Goal: Task Accomplishment & Management: Use online tool/utility

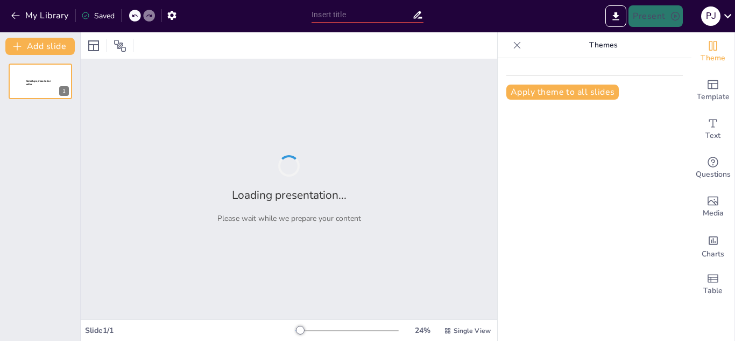
type input "ESTRATEGIA DE DISTRIBUCION Y PRECIO"
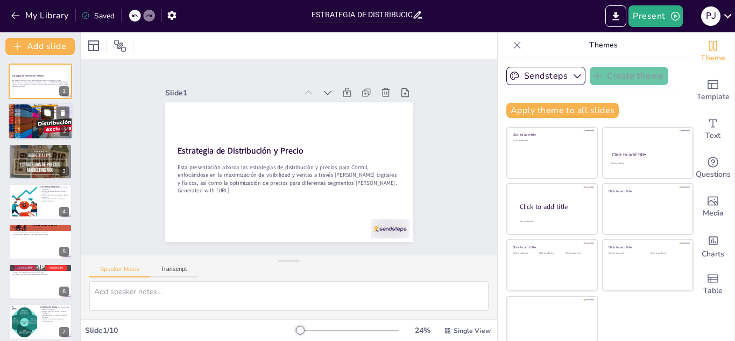
click at [43, 114] on button at bounding box center [47, 113] width 13 height 13
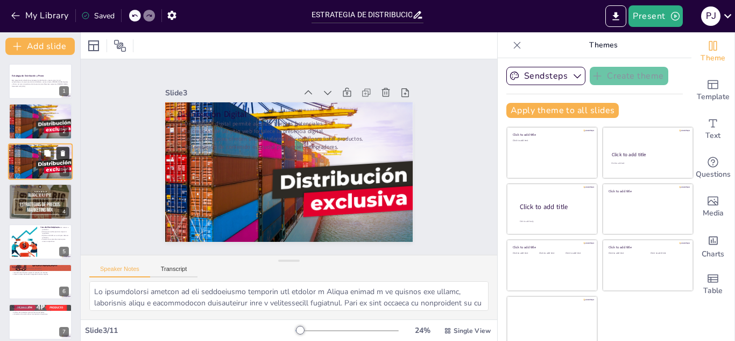
click at [63, 154] on icon at bounding box center [63, 153] width 4 height 6
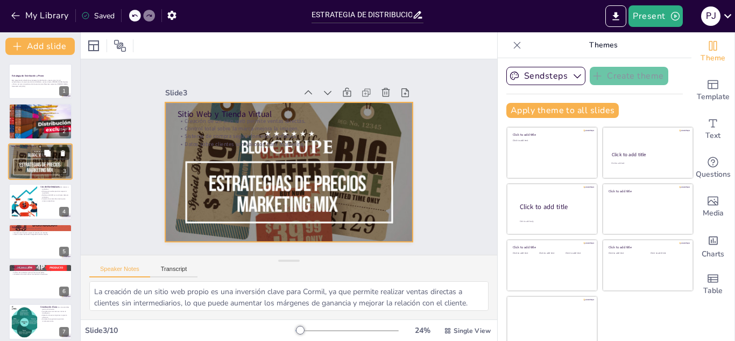
click at [27, 163] on div at bounding box center [40, 161] width 65 height 39
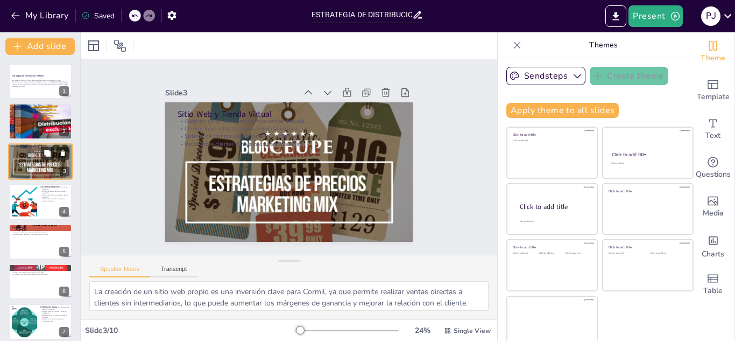
click at [27, 163] on div at bounding box center [40, 161] width 65 height 39
click at [20, 204] on div at bounding box center [24, 201] width 55 height 33
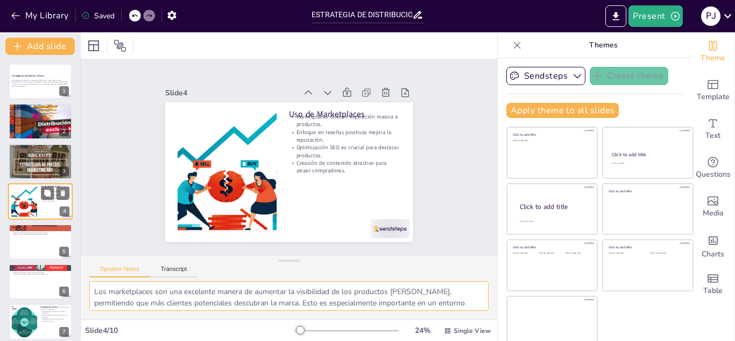
scroll to position [4, 0]
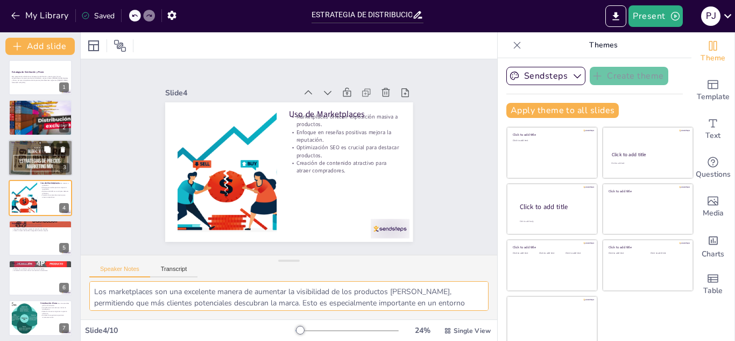
click at [18, 149] on p "Datos sobre clientes son valiosos para marketing." at bounding box center [40, 150] width 58 height 2
type textarea "La creación de un sitio web propio es una inversión clave para Cormil, ya que p…"
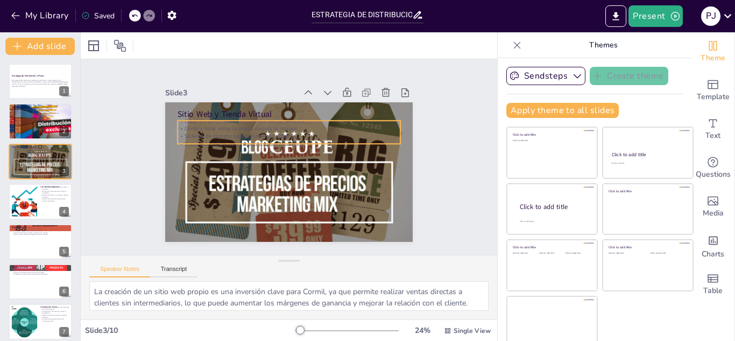
click at [243, 124] on p "Control total sobre la marca mejora la imagen." at bounding box center [289, 128] width 223 height 8
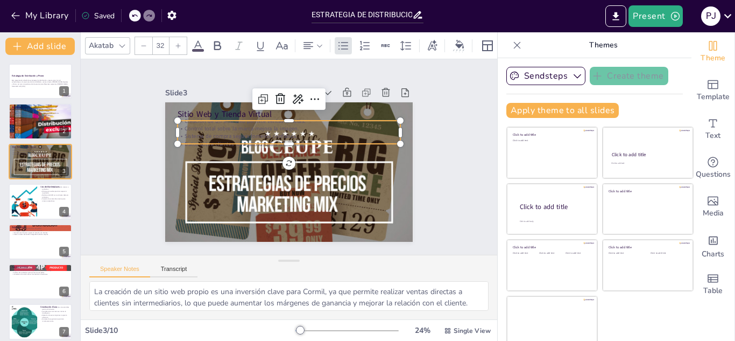
click at [203, 42] on icon at bounding box center [198, 45] width 13 height 13
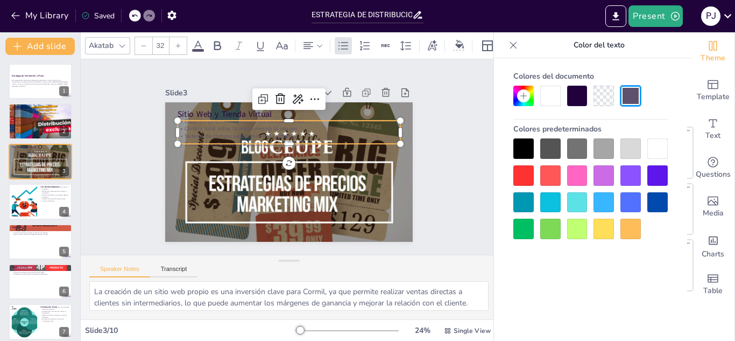
click at [656, 149] on div at bounding box center [657, 148] width 20 height 20
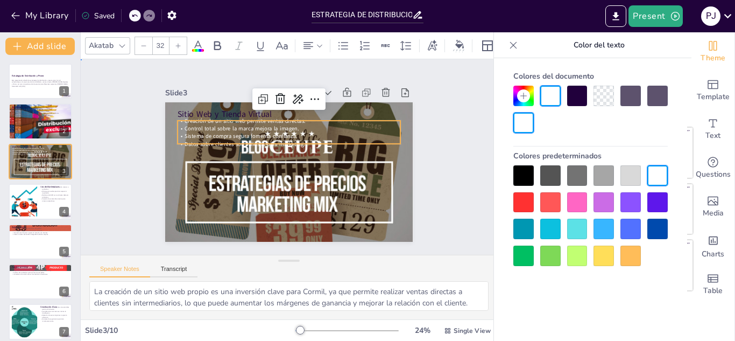
click at [423, 140] on div "Slide 1 Estrategia de Distribución y Precio Esta presentación aborda las estrat…" at bounding box center [288, 157] width 336 height 230
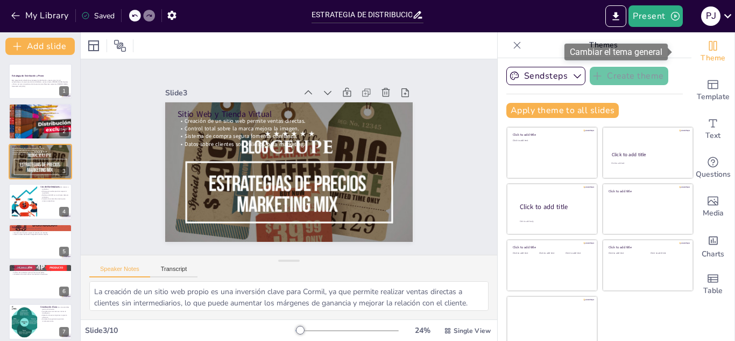
click at [700, 52] on span "Theme" at bounding box center [712, 58] width 25 height 12
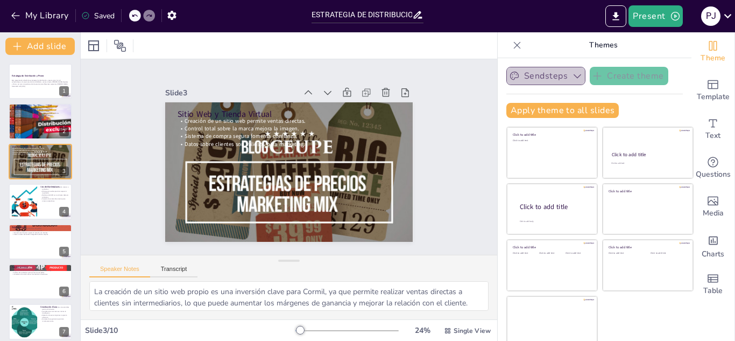
click at [540, 78] on button "Sendsteps" at bounding box center [545, 76] width 79 height 18
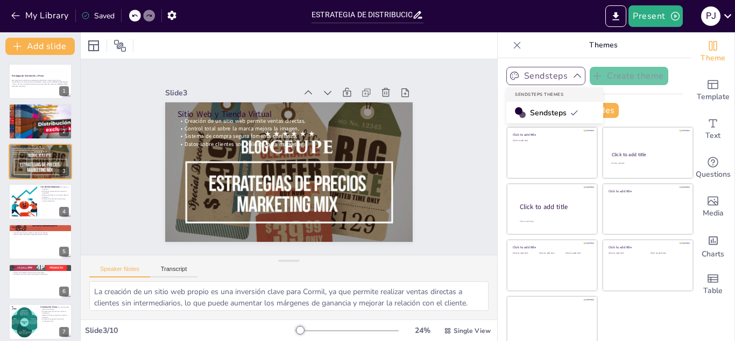
click at [540, 78] on button "Sendsteps" at bounding box center [545, 76] width 79 height 18
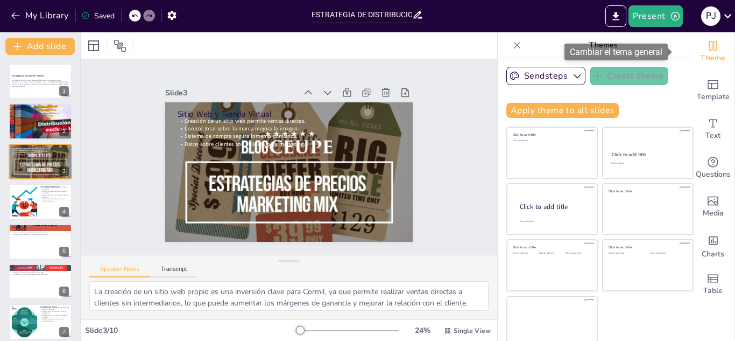
click at [700, 53] on span "Theme" at bounding box center [712, 58] width 25 height 12
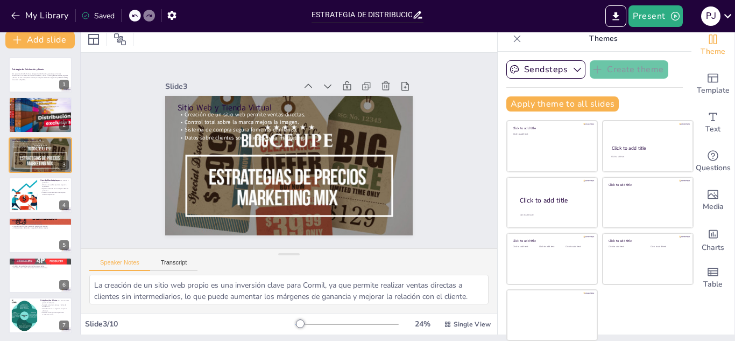
scroll to position [5, 0]
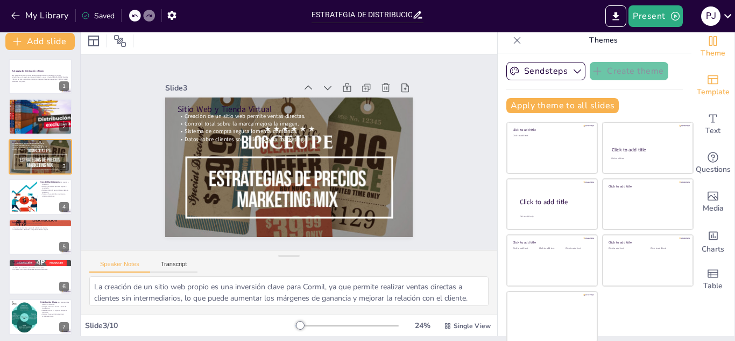
click at [700, 88] on span "Template" at bounding box center [713, 92] width 33 height 12
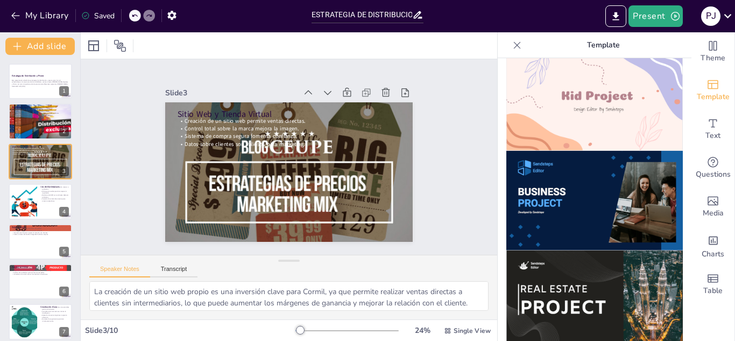
scroll to position [764, 0]
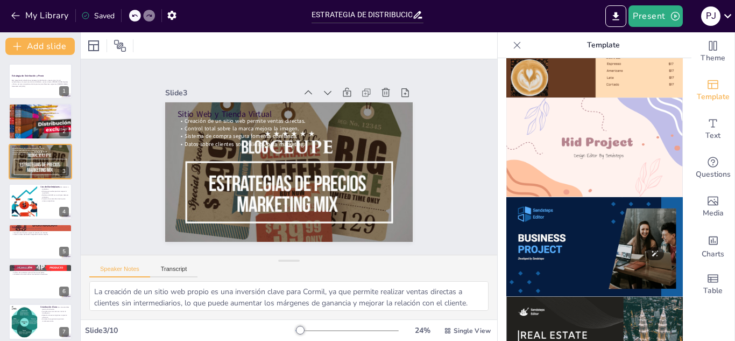
click at [569, 197] on img at bounding box center [594, 247] width 176 height 100
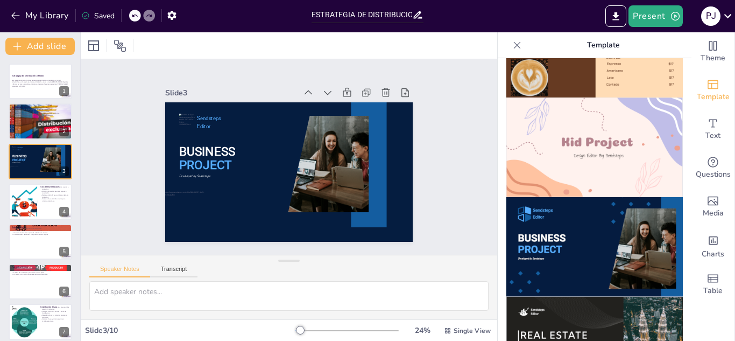
click at [136, 14] on icon at bounding box center [134, 15] width 6 height 6
type textarea "La creación de un sitio web propio es una inversión clave para Cormil, ya que p…"
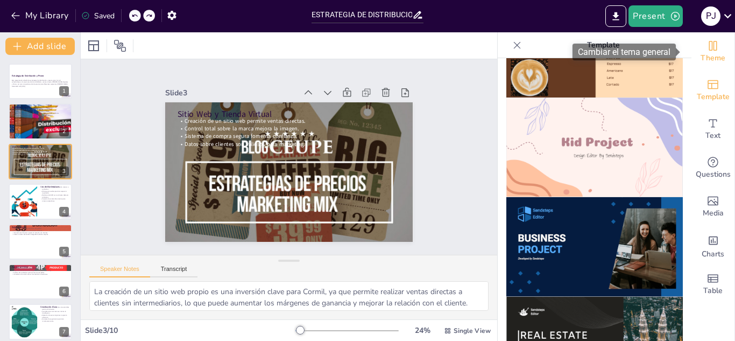
click at [709, 47] on icon "Change the overall theme" at bounding box center [713, 46] width 8 height 10
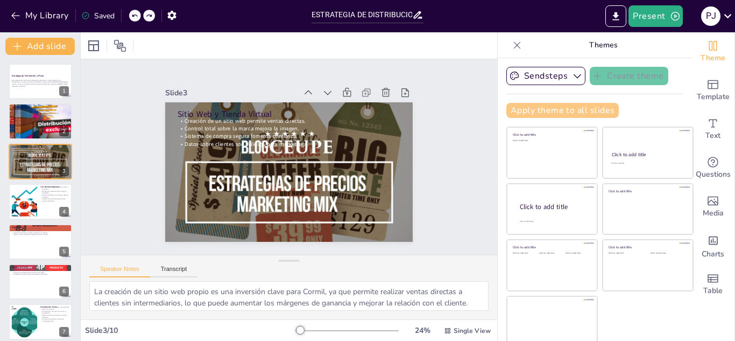
click at [563, 109] on button "Apply theme to all slides" at bounding box center [562, 110] width 112 height 15
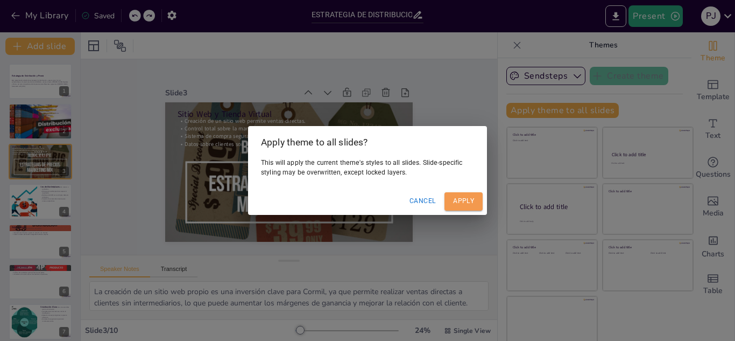
click at [460, 195] on div "Cancel Apply" at bounding box center [367, 201] width 239 height 26
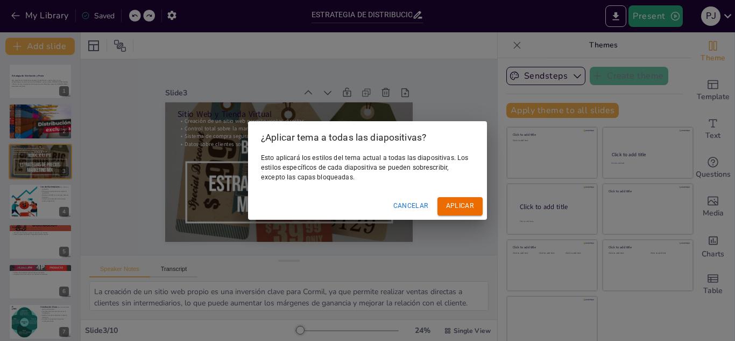
click at [456, 203] on font "Aplicar" at bounding box center [460, 206] width 28 height 8
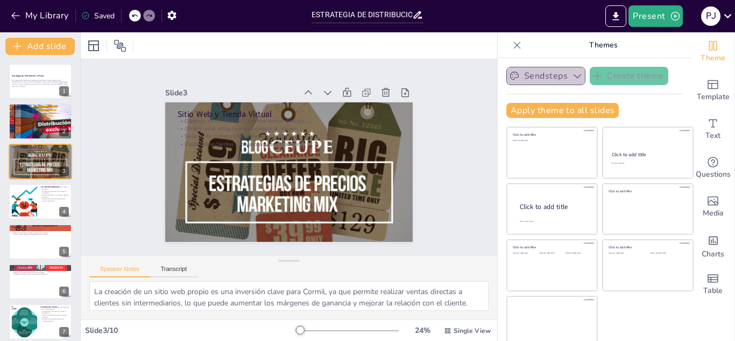
click at [566, 73] on button "Sendsteps" at bounding box center [545, 76] width 79 height 18
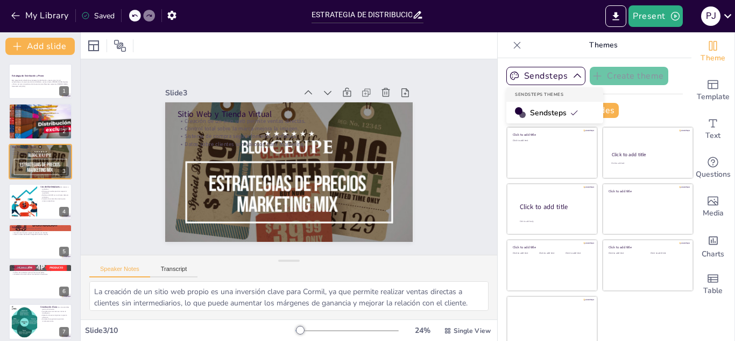
click at [543, 109] on span "Sendsteps" at bounding box center [554, 113] width 48 height 10
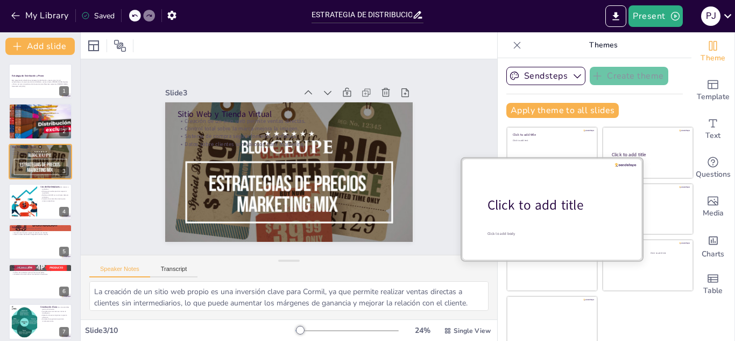
click at [546, 197] on div "Click to add title" at bounding box center [555, 205] width 137 height 18
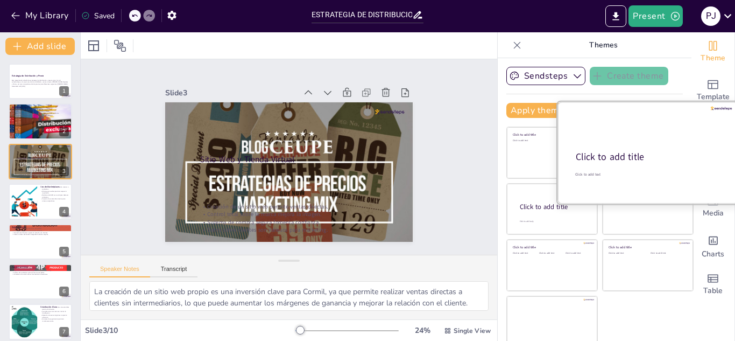
click at [644, 131] on div at bounding box center [647, 153] width 181 height 102
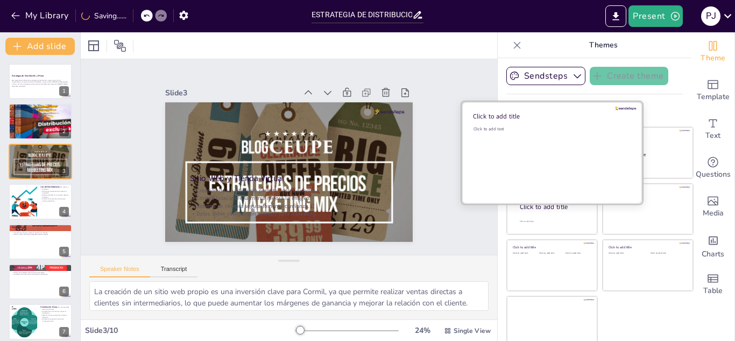
click at [521, 145] on div "Click to add text" at bounding box center [550, 159] width 154 height 67
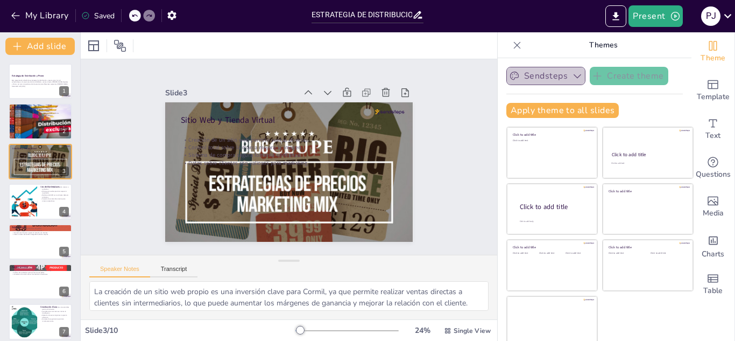
click at [506, 69] on button "Sendsteps" at bounding box center [545, 76] width 79 height 18
click at [509, 70] on icon "button" at bounding box center [514, 75] width 11 height 11
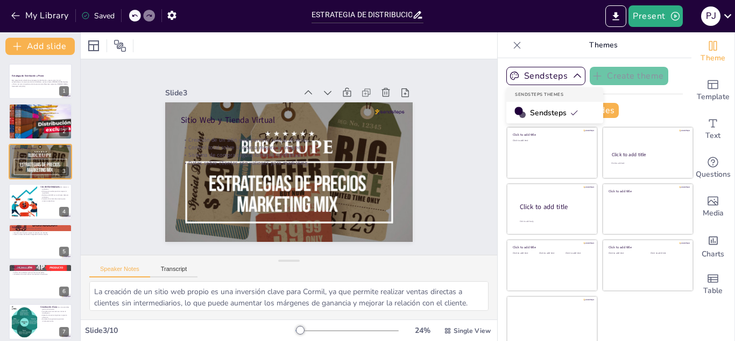
click at [514, 113] on div at bounding box center [518, 111] width 8 height 8
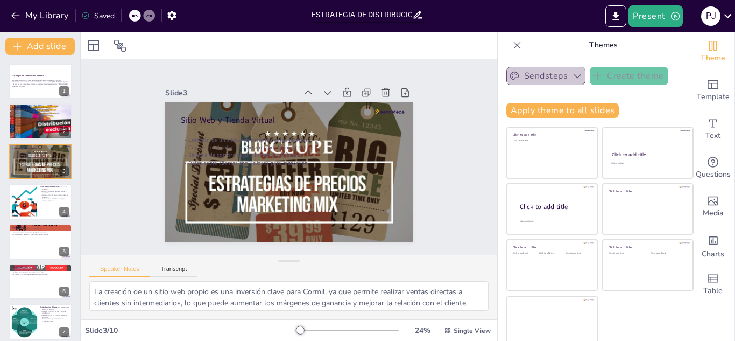
click at [535, 74] on button "Sendsteps" at bounding box center [545, 76] width 79 height 18
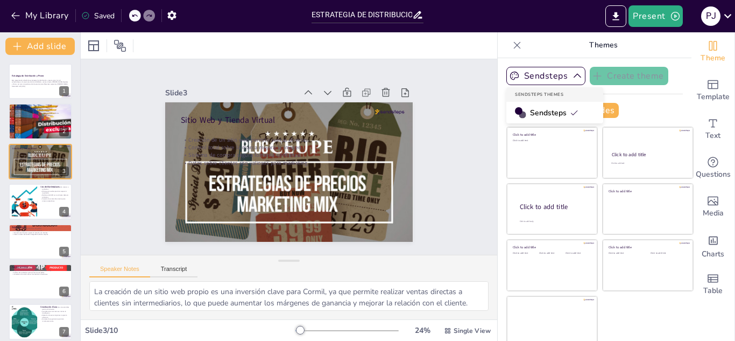
click at [519, 116] on div at bounding box center [522, 114] width 7 height 7
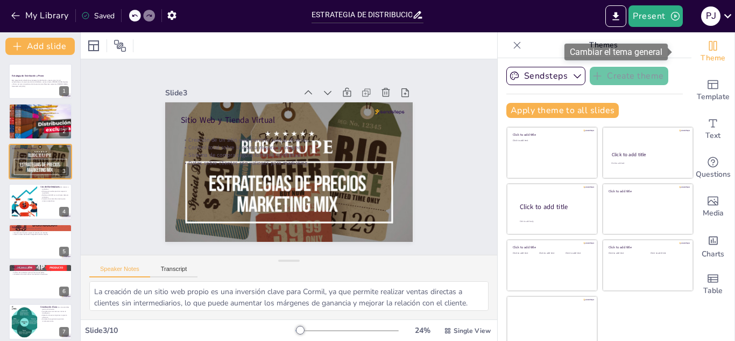
click at [700, 52] on span "Theme" at bounding box center [712, 58] width 25 height 12
click at [706, 47] on icon "Change the overall theme" at bounding box center [712, 45] width 13 height 13
click at [665, 73] on div "Sendsteps Create theme" at bounding box center [594, 76] width 176 height 18
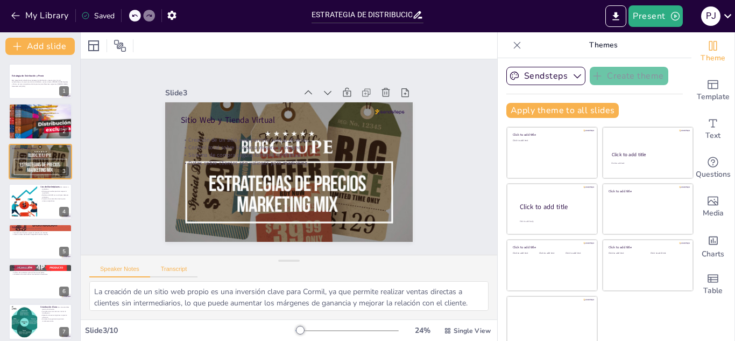
click at [177, 266] on button "Transcript" at bounding box center [174, 271] width 48 height 12
click at [133, 268] on button "Speaker Notes" at bounding box center [119, 271] width 61 height 12
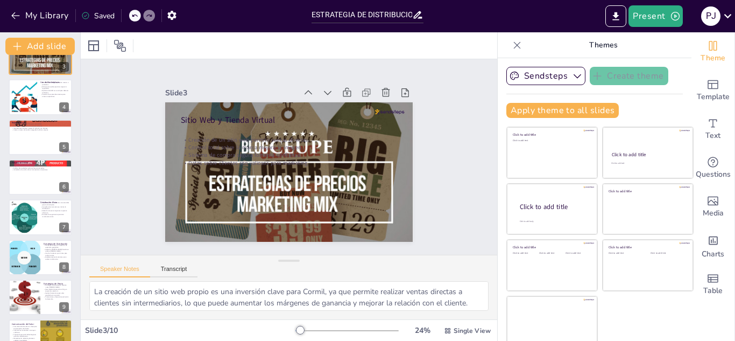
scroll to position [127, 0]
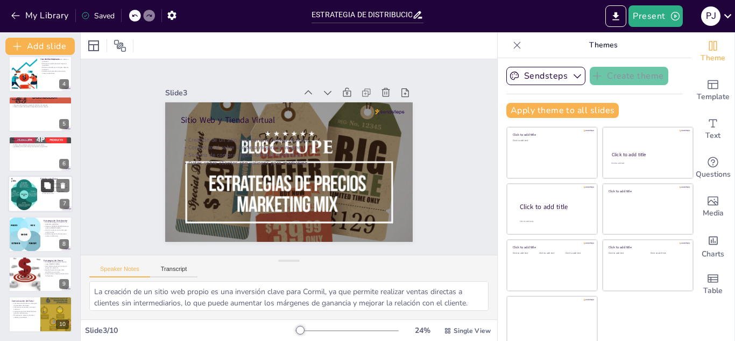
click at [50, 188] on icon at bounding box center [47, 185] width 6 height 6
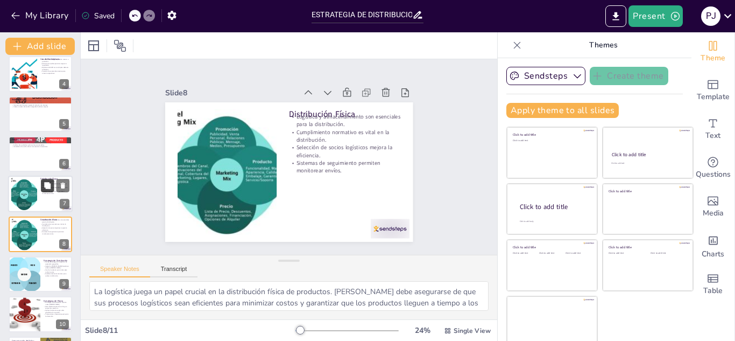
scroll to position [164, 0]
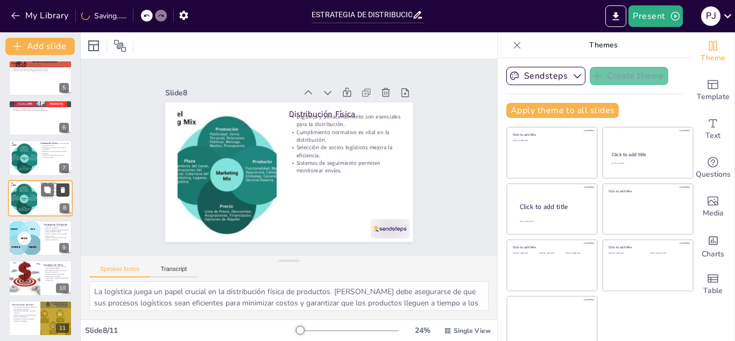
click at [67, 192] on button at bounding box center [62, 189] width 13 height 13
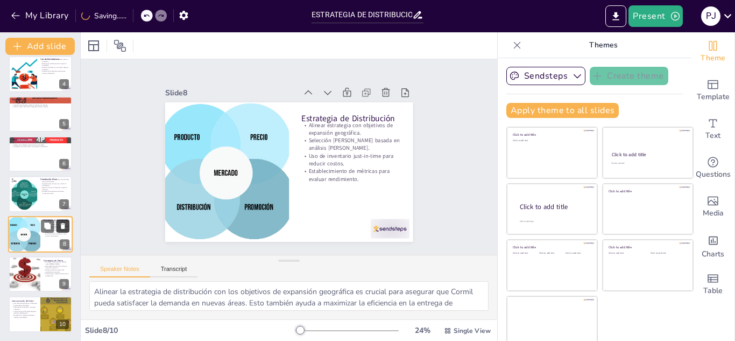
scroll to position [127, 0]
click at [24, 207] on div at bounding box center [24, 194] width 44 height 33
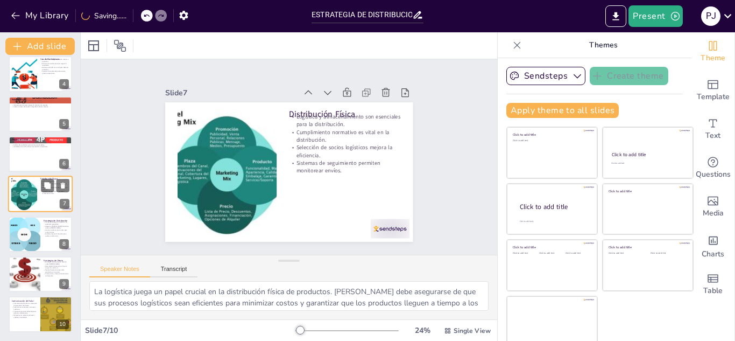
scroll to position [124, 0]
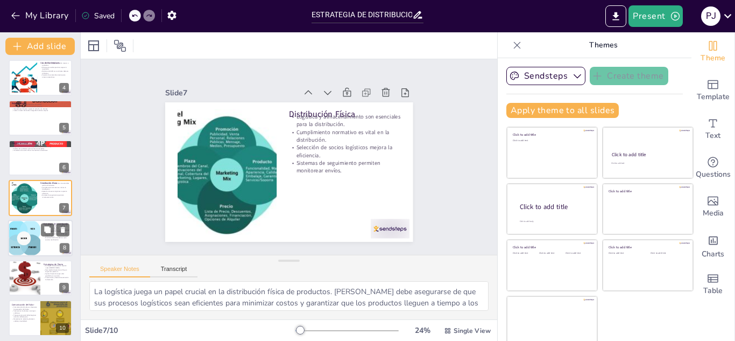
click at [24, 232] on div at bounding box center [24, 237] width 44 height 37
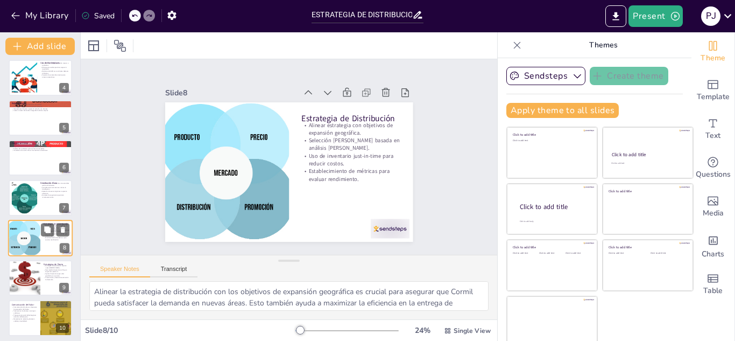
scroll to position [127, 0]
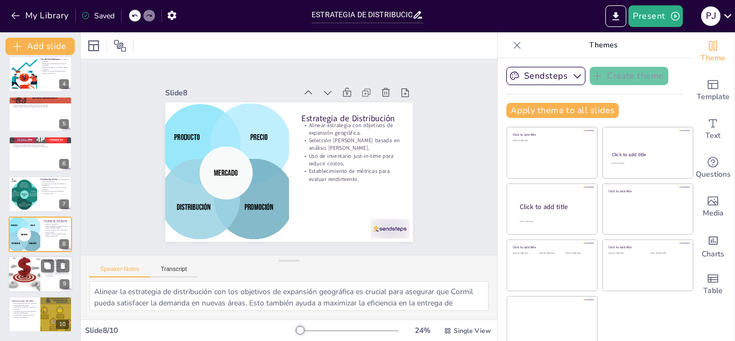
click at [30, 264] on div at bounding box center [24, 274] width 48 height 37
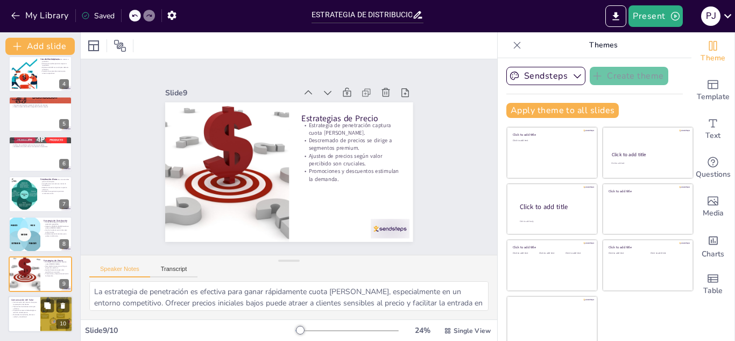
click at [32, 318] on div at bounding box center [40, 314] width 65 height 37
type textarea "La comunicación efectiva del valor de los productos es esencial para que [PERSO…"
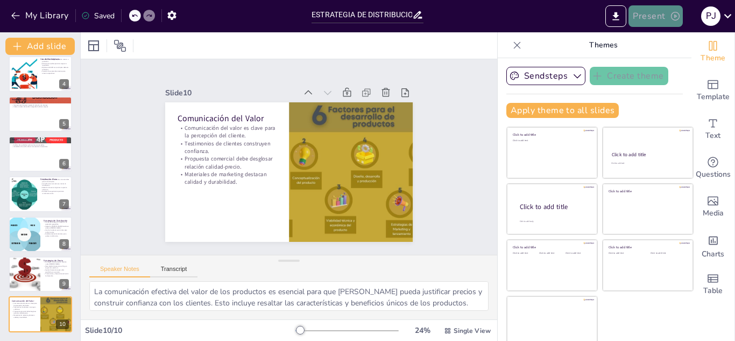
click at [642, 15] on button "Present" at bounding box center [655, 16] width 54 height 22
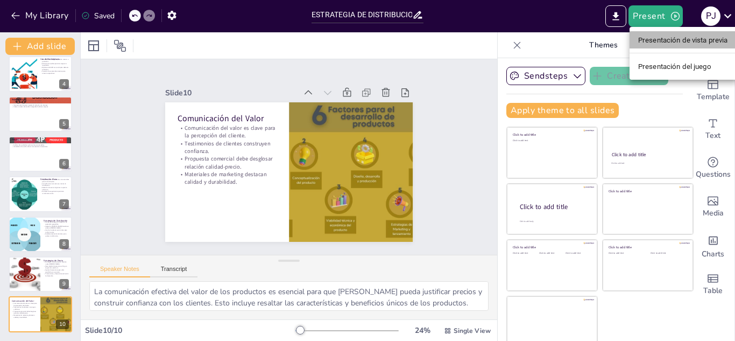
click at [650, 40] on font "Presentación de vista previa" at bounding box center [683, 40] width 90 height 8
